Goal: Task Accomplishment & Management: Manage account settings

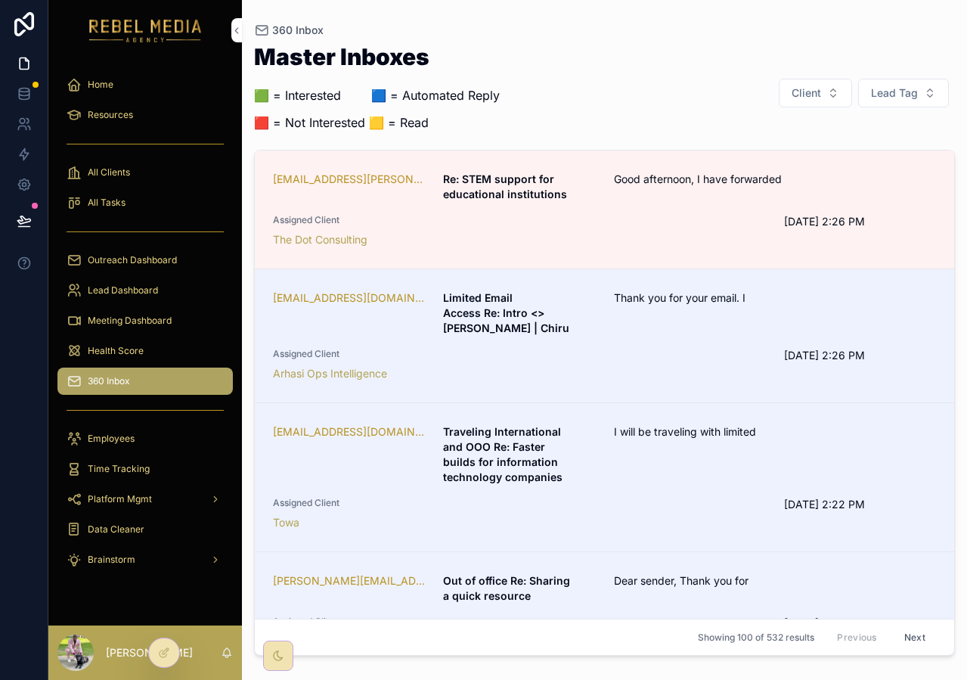
click at [500, 243] on div "The Dot Consulting" at bounding box center [519, 239] width 493 height 15
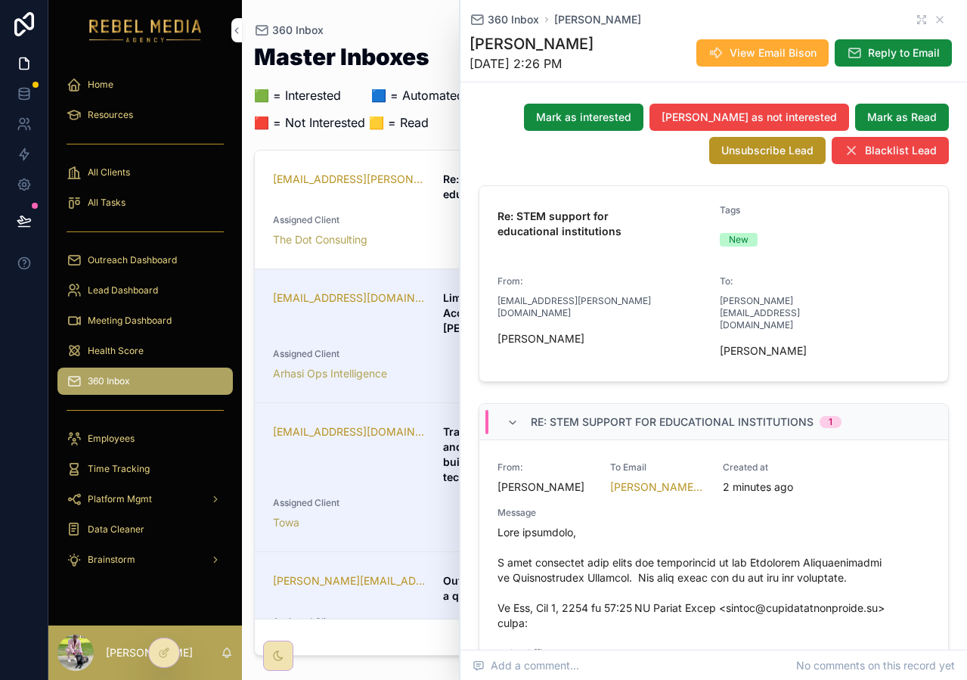
click at [631, 125] on span "Mark as interested" at bounding box center [583, 117] width 95 height 15
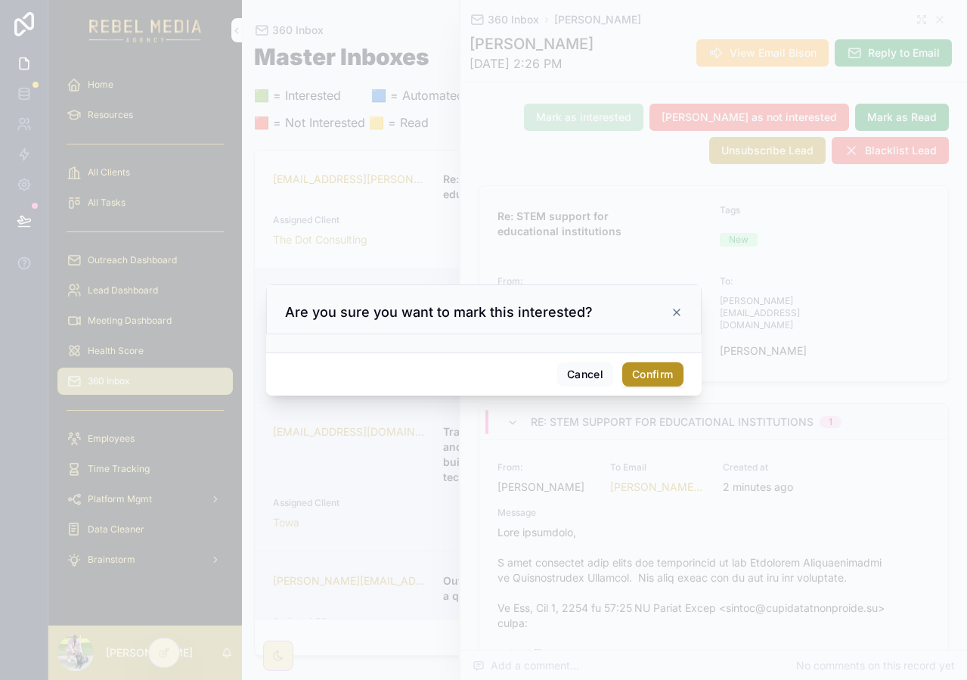
click at [635, 373] on button "Confirm" at bounding box center [652, 374] width 60 height 24
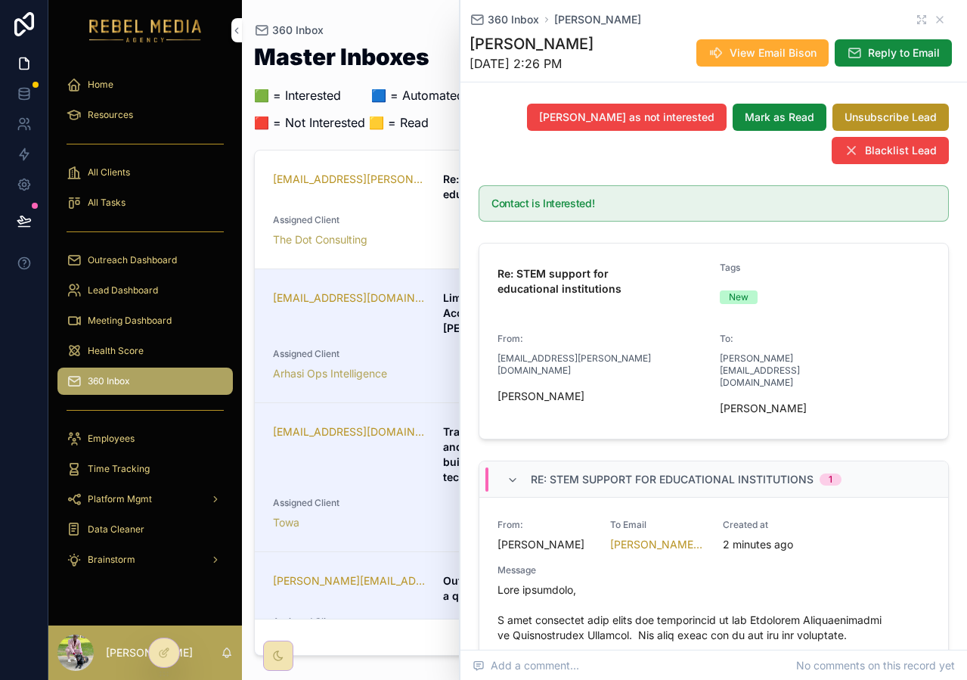
click at [935, 18] on div "360 Inbox Missy Sundgren" at bounding box center [713, 19] width 488 height 15
click at [934, 18] on icon "scrollable content" at bounding box center [940, 20] width 12 height 12
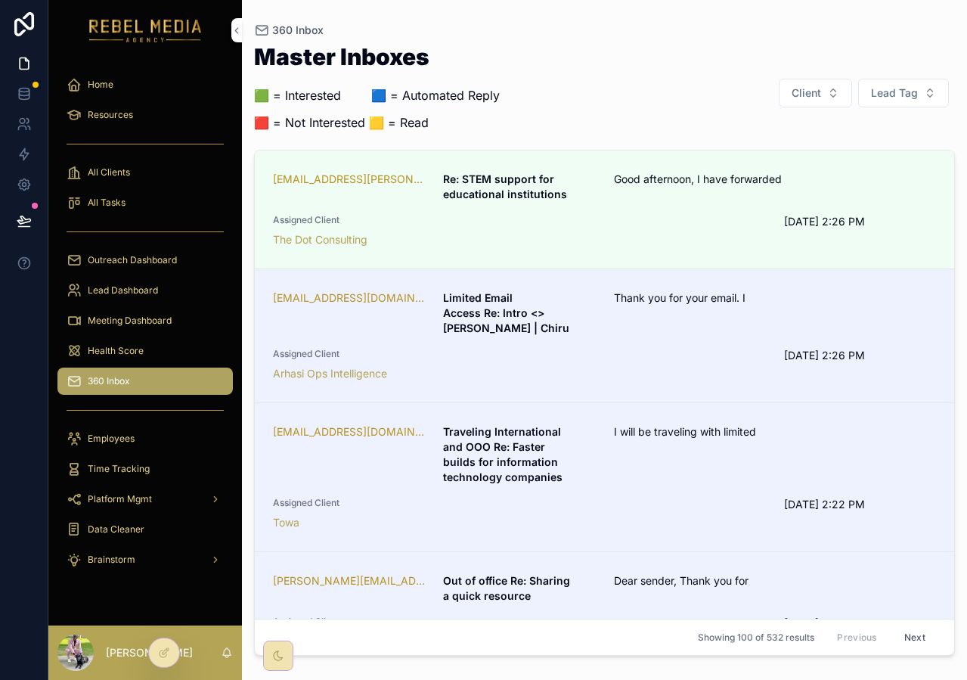
click at [873, 88] on span "Lead Tag" at bounding box center [894, 92] width 47 height 15
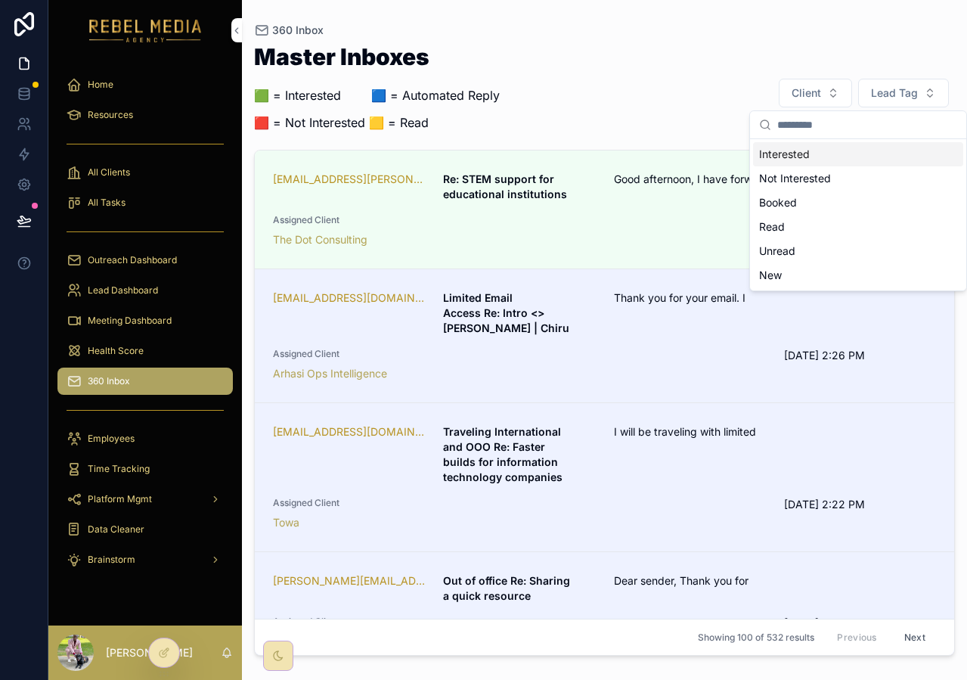
click at [797, 153] on div "Interested" at bounding box center [858, 154] width 210 height 24
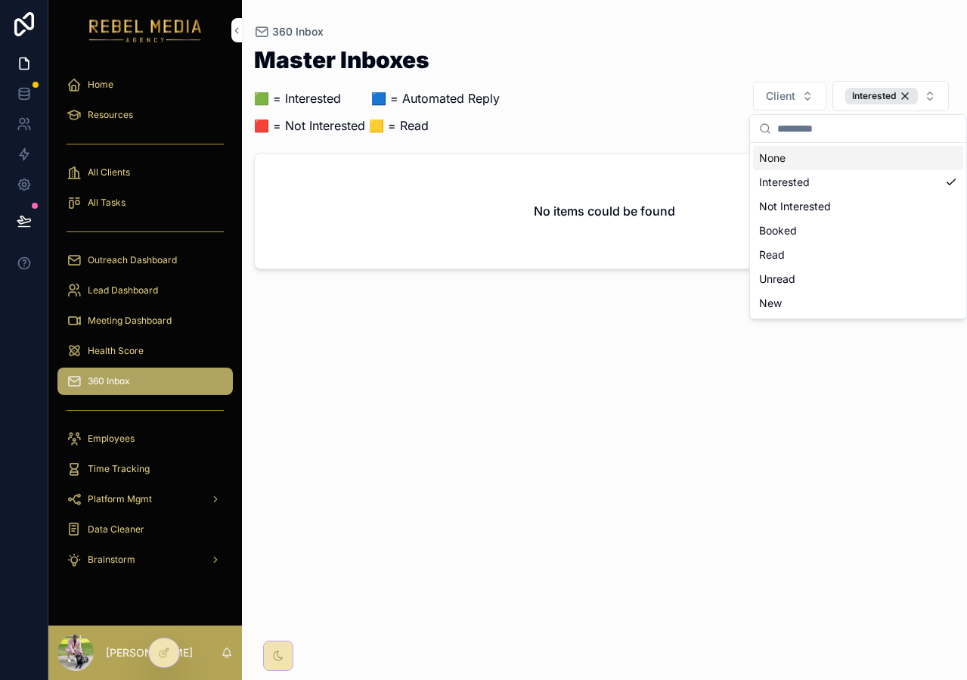
click at [732, 73] on div "Master Inboxes 🟩 = Interested ‎ ‎ ‎ ‎ ‎ ‎‎ ‎ 🟦 = Automated Reply 🟥 = Not Intere…" at bounding box center [604, 95] width 701 height 95
click at [896, 92] on div "Interested" at bounding box center [881, 96] width 73 height 17
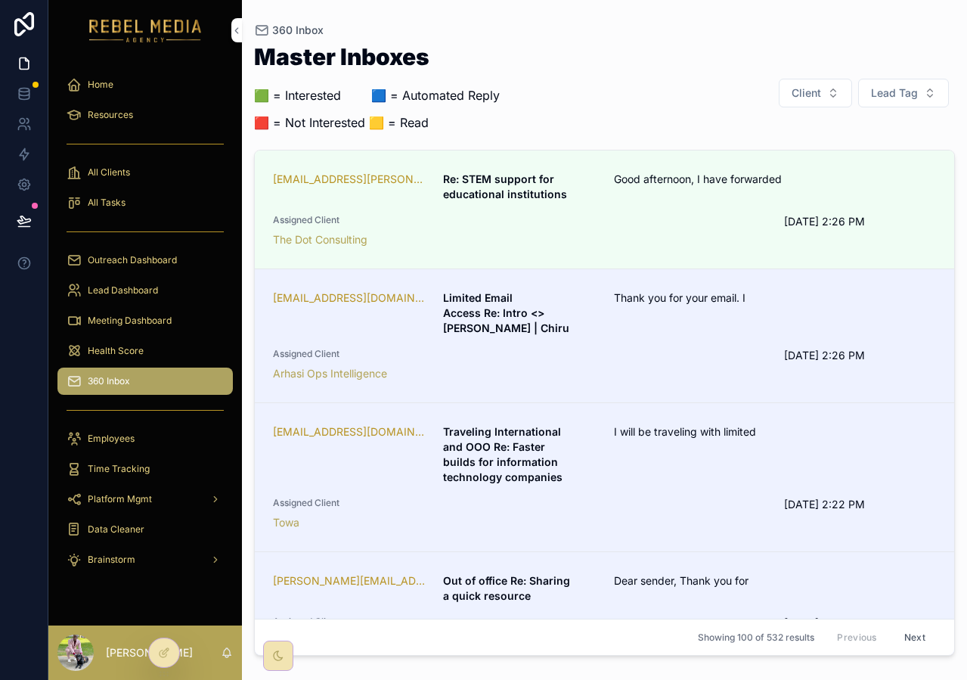
click at [147, 339] on div "Health Score" at bounding box center [145, 351] width 157 height 24
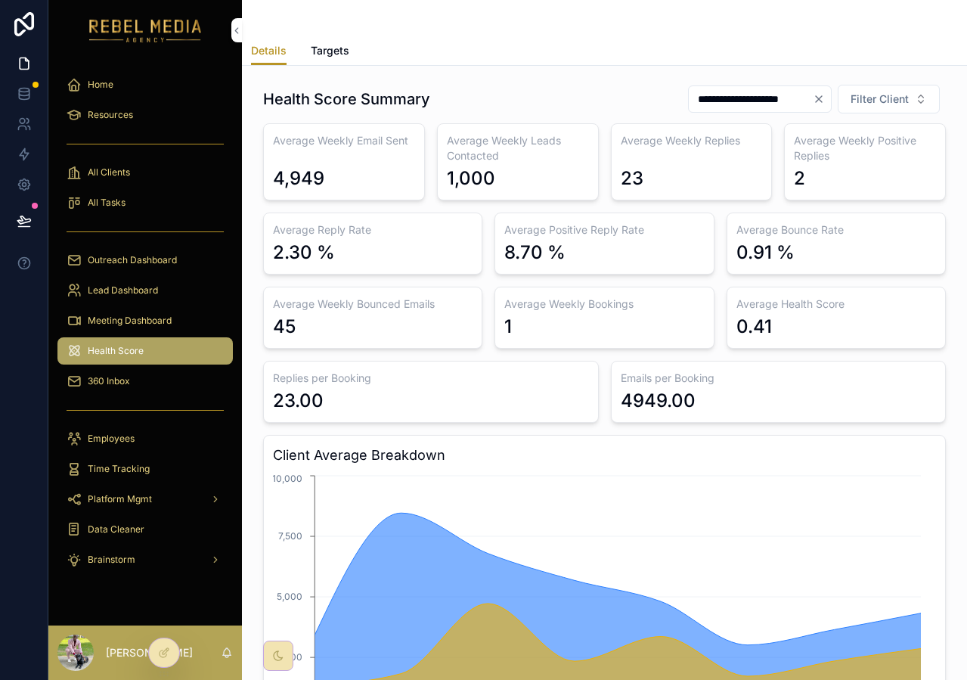
click at [162, 327] on div "Meeting Dashboard" at bounding box center [145, 320] width 157 height 24
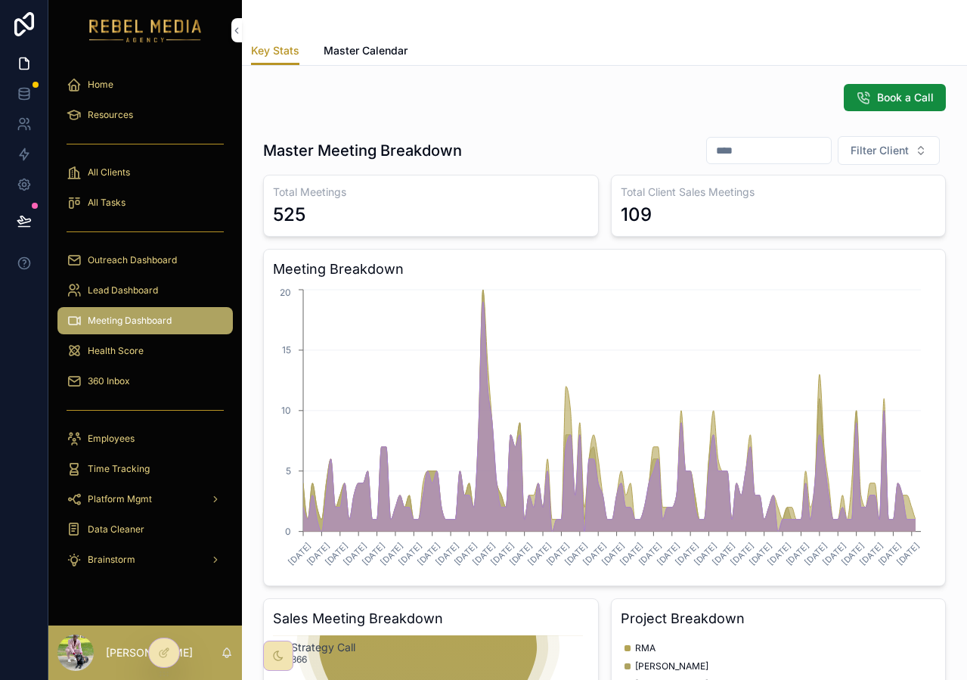
click at [113, 293] on span "Lead Dashboard" at bounding box center [123, 290] width 70 height 12
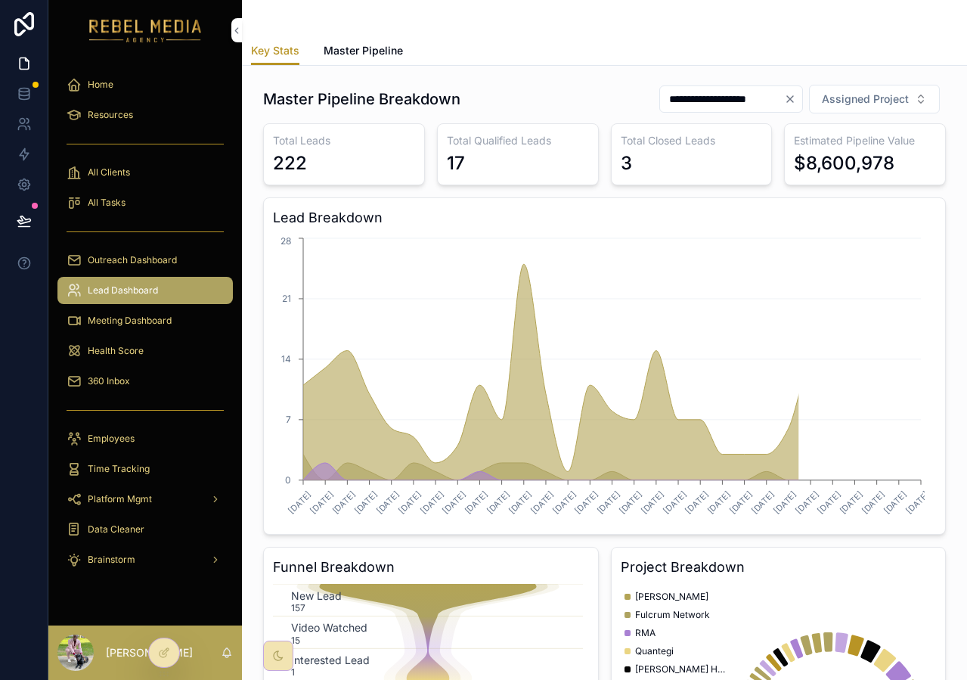
click at [122, 268] on div "Outreach Dashboard" at bounding box center [145, 260] width 157 height 24
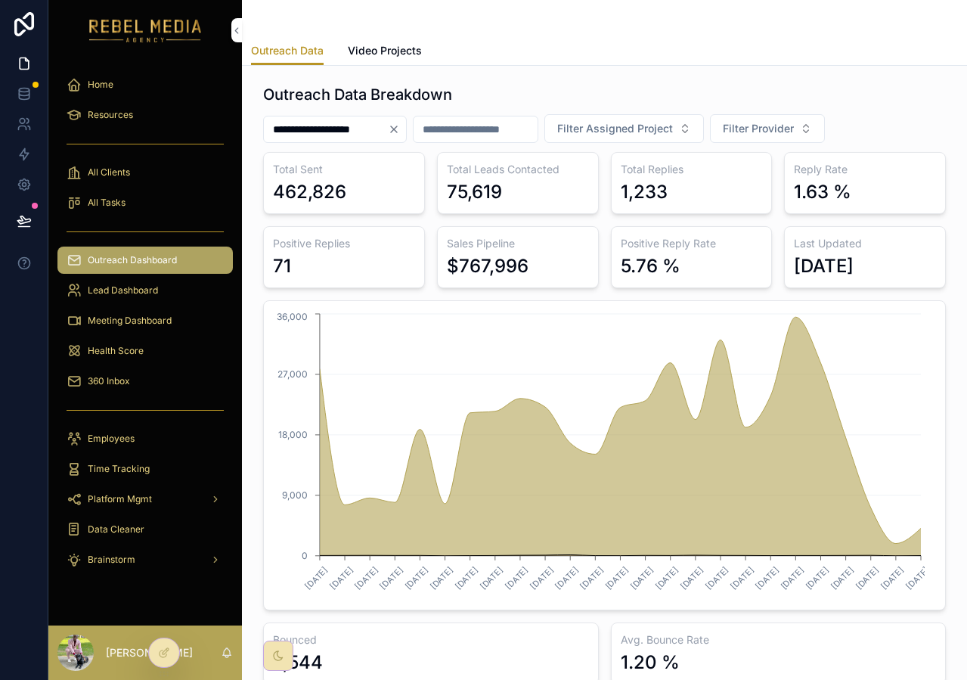
click at [400, 130] on icon "Clear" at bounding box center [394, 129] width 12 height 12
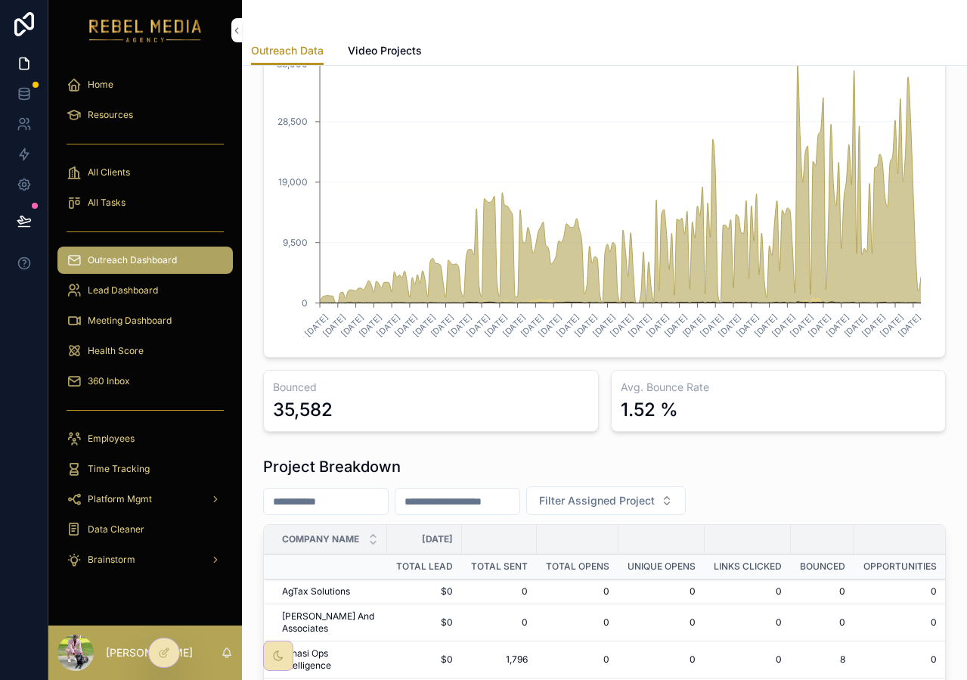
scroll to position [586, 0]
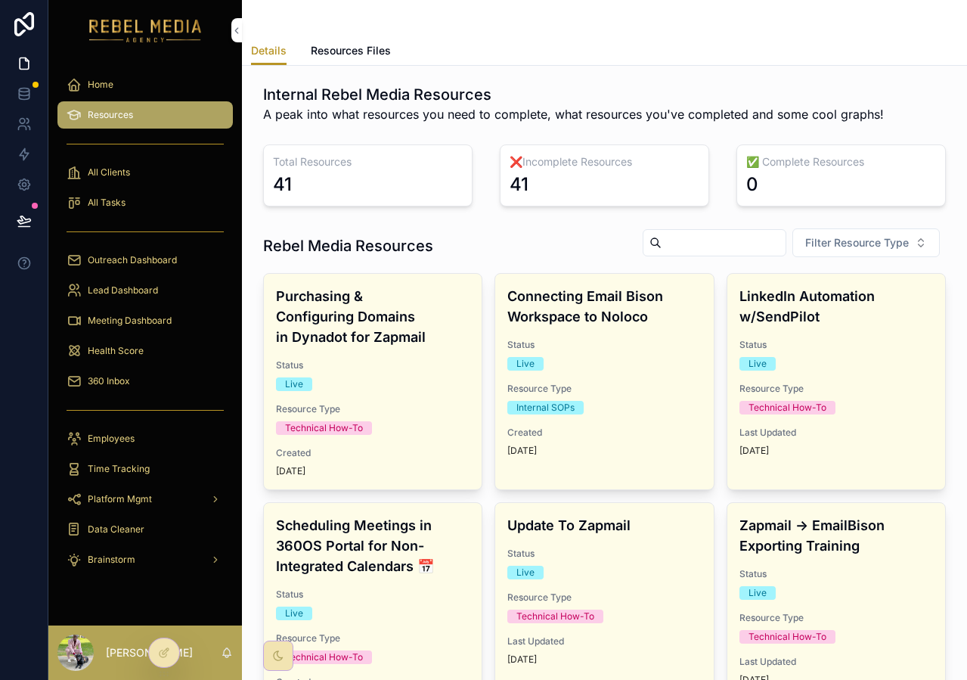
click at [147, 322] on span "Meeting Dashboard" at bounding box center [130, 320] width 84 height 12
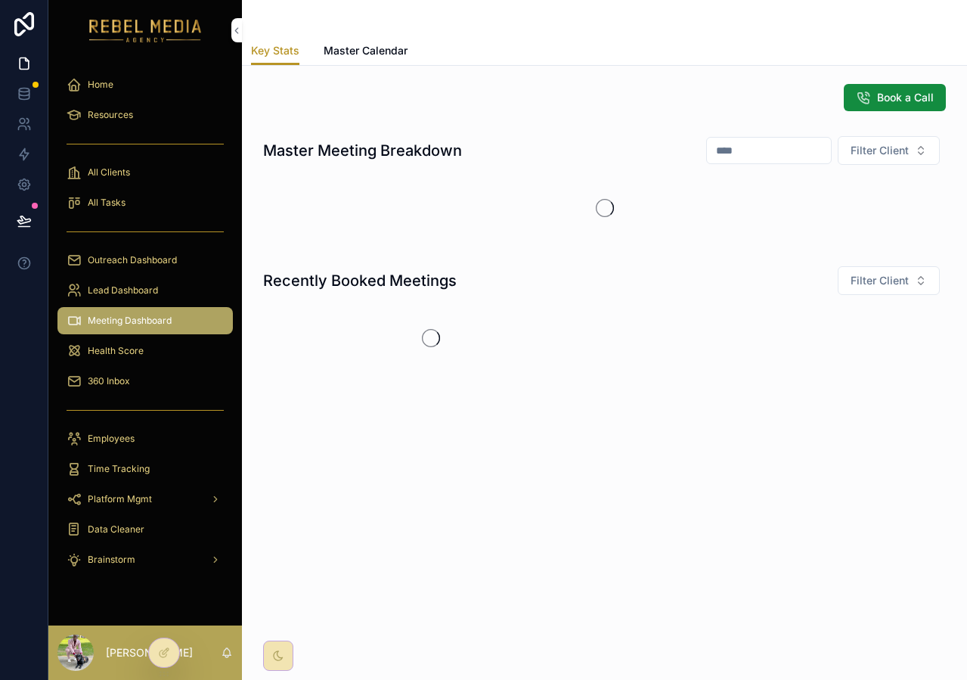
click at [113, 382] on span "360 Inbox" at bounding box center [109, 381] width 42 height 12
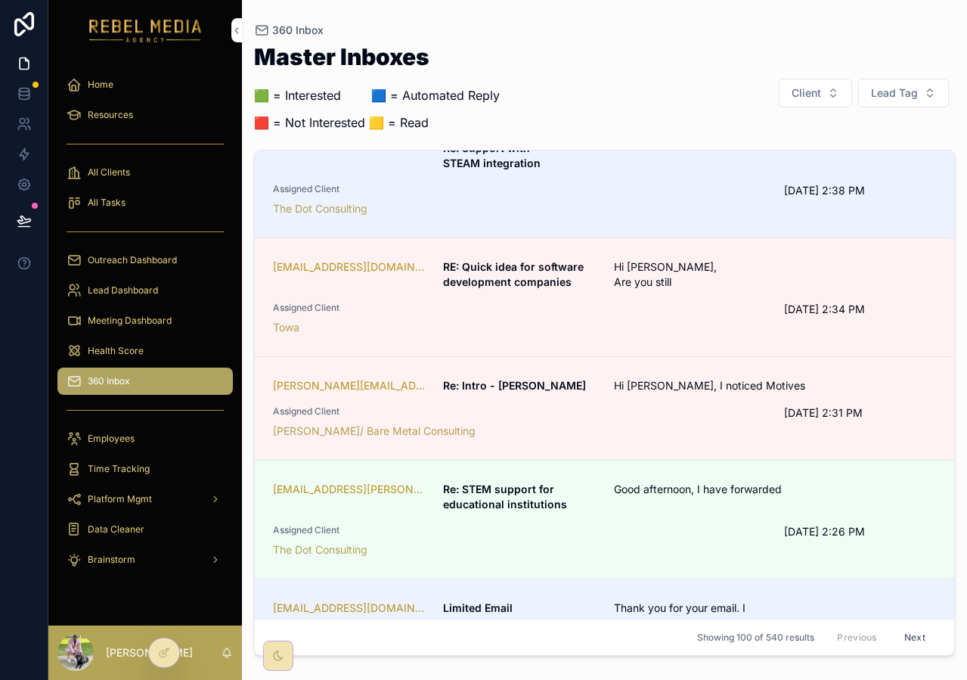
scroll to position [701, 0]
click at [642, 312] on div "[EMAIL_ADDRESS][DOMAIN_NAME] RE: Quick idea for software development companies …" at bounding box center [604, 296] width 663 height 76
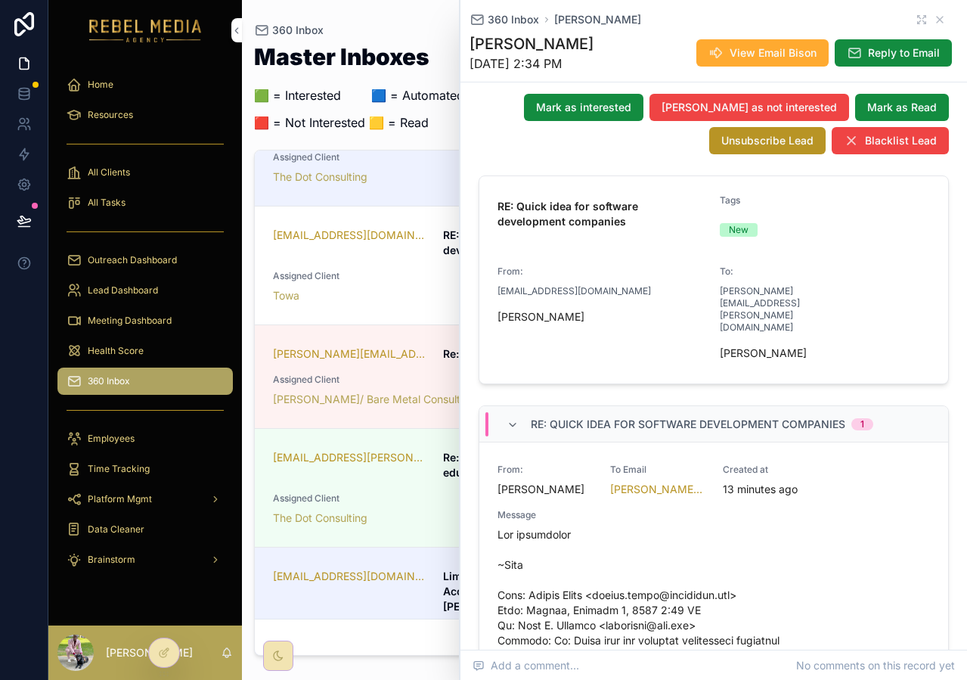
scroll to position [82, 0]
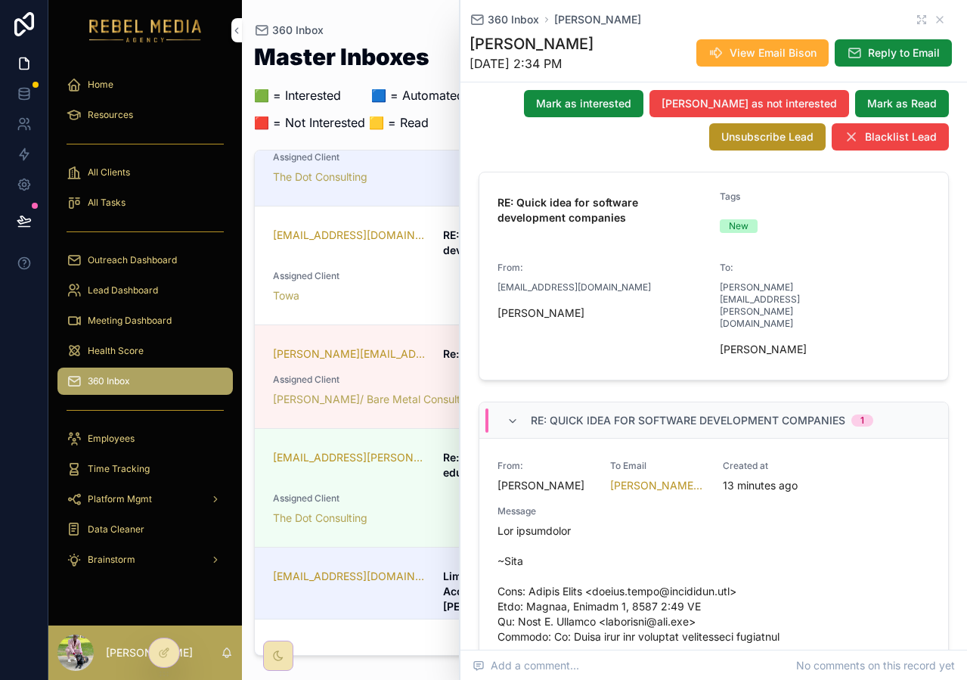
click at [720, 111] on span "[PERSON_NAME] as not interested" at bounding box center [748, 103] width 175 height 15
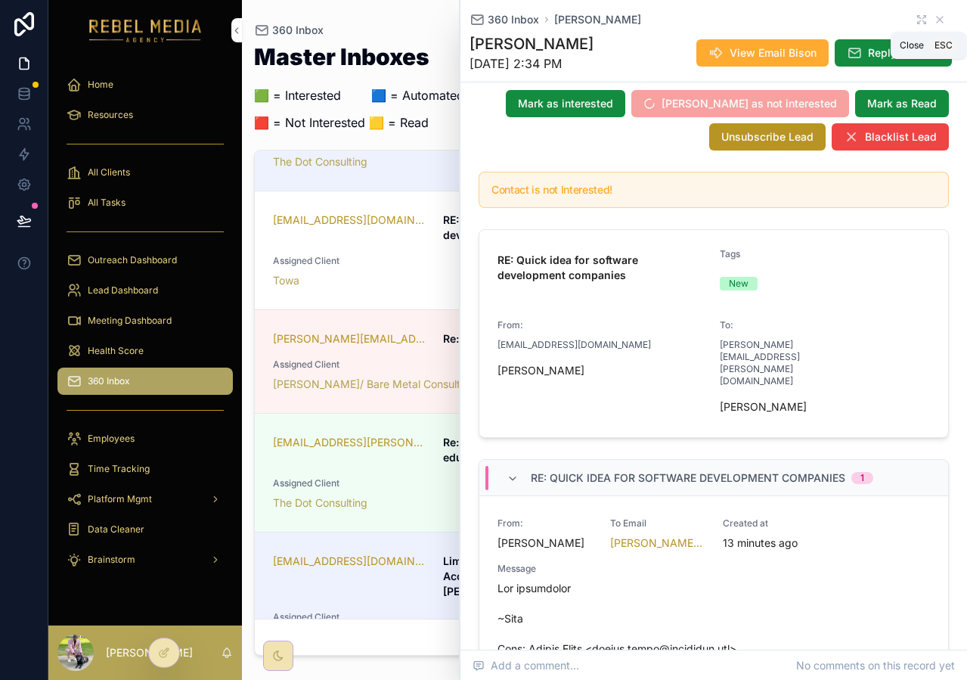
click at [934, 20] on icon "scrollable content" at bounding box center [940, 20] width 12 height 12
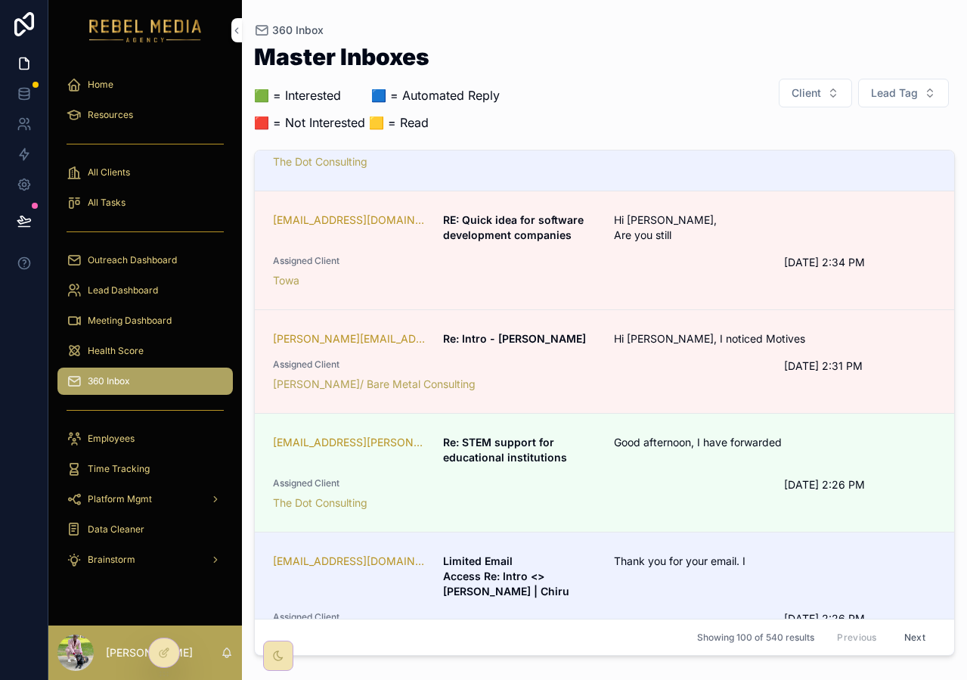
scroll to position [762, 0]
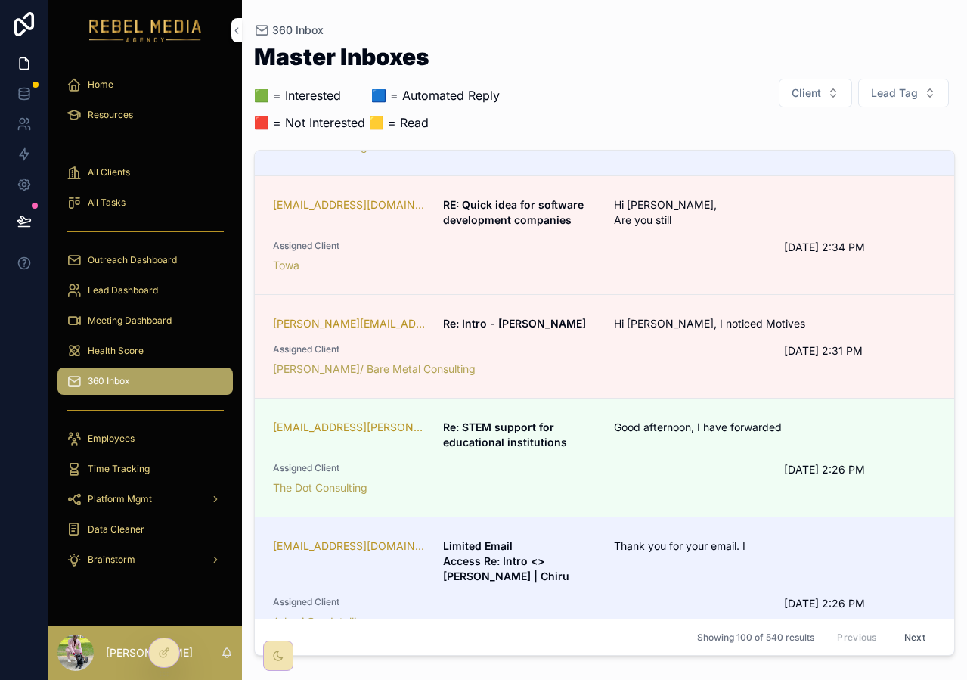
click at [599, 318] on link "[PERSON_NAME][EMAIL_ADDRESS][PERSON_NAME][DOMAIN_NAME] Re: Intro - [PERSON_NAME…" at bounding box center [604, 347] width 699 height 104
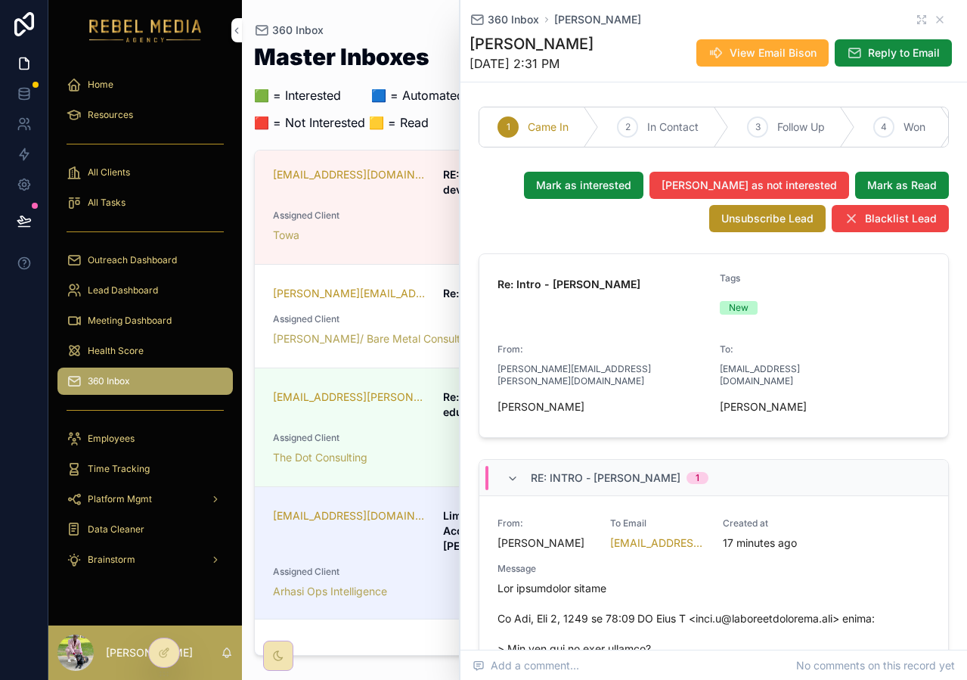
scroll to position [110, 0]
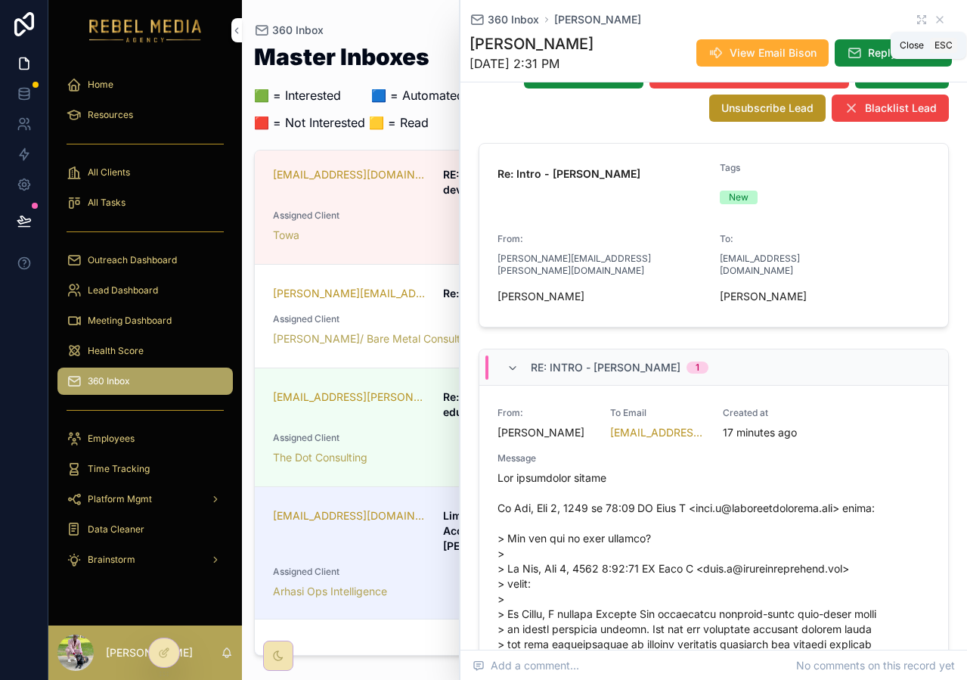
click at [934, 19] on icon "scrollable content" at bounding box center [940, 20] width 12 height 12
